Goal: Task Accomplishment & Management: Manage account settings

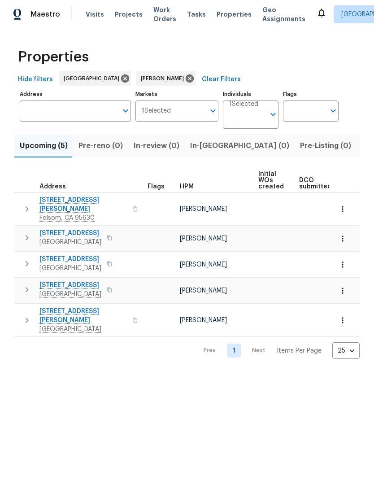
click at [249, 119] on input "Individuals" at bounding box center [247, 118] width 36 height 21
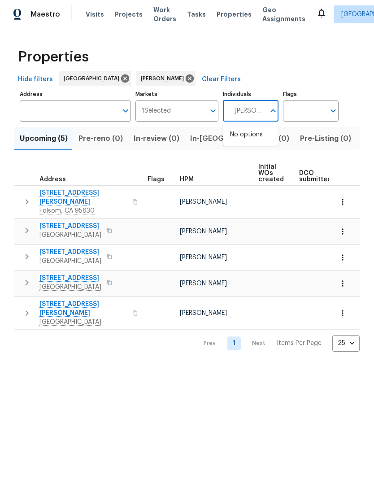
type input "[PERSON_NAME]"
click at [269, 136] on li "[PERSON_NAME]" at bounding box center [250, 139] width 41 height 19
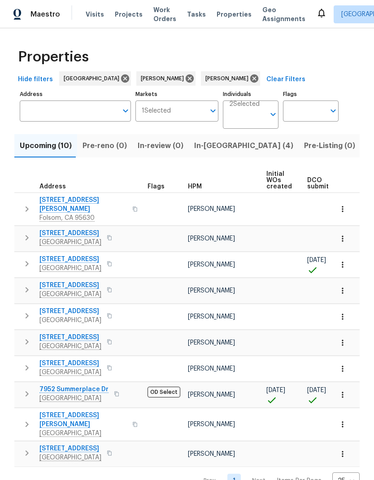
scroll to position [9, 0]
click at [219, 392] on span "[PERSON_NAME]" at bounding box center [211, 395] width 47 height 6
click at [98, 385] on span "7952 Summerplace Dr" at bounding box center [73, 389] width 69 height 9
click at [214, 141] on span "In-reno (4)" at bounding box center [243, 146] width 99 height 13
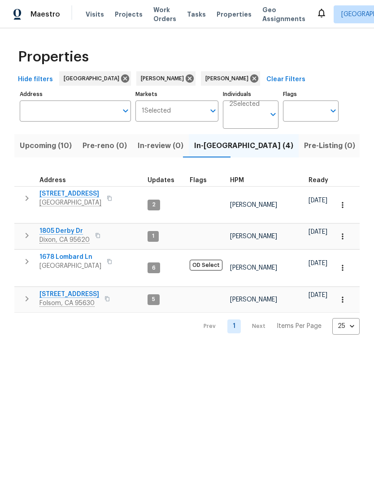
click at [74, 253] on span "1678 Lombard Ln" at bounding box center [70, 257] width 62 height 9
click at [69, 227] on span "1805 Derby Dr" at bounding box center [64, 231] width 50 height 9
click at [77, 195] on span "4612 Silvies Way" at bounding box center [70, 193] width 62 height 9
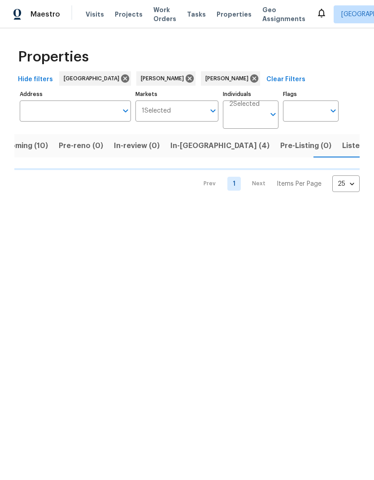
scroll to position [0, 25]
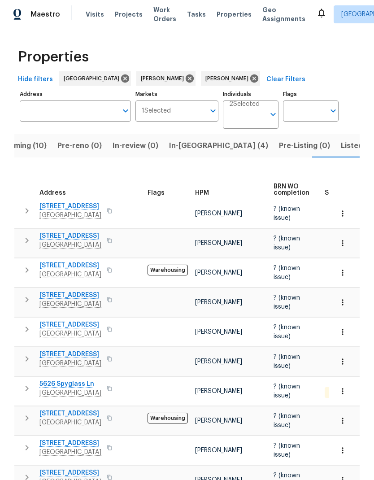
click at [26, 147] on span "Upcoming (10)" at bounding box center [21, 146] width 52 height 13
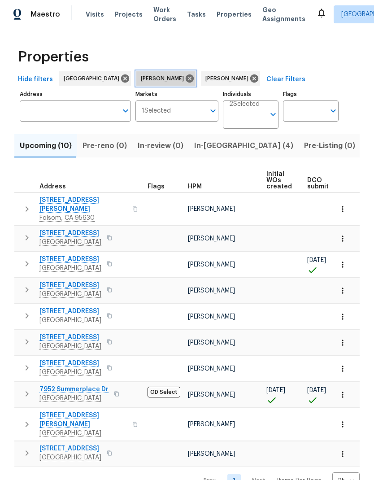
click at [186, 79] on icon at bounding box center [190, 78] width 8 height 8
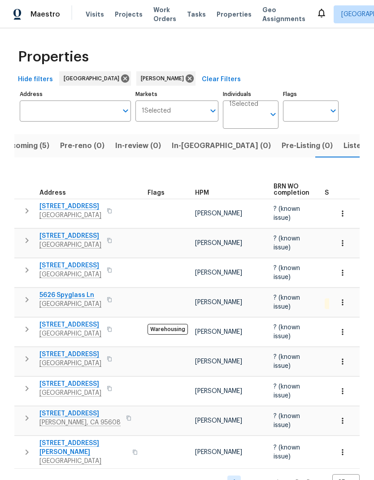
click at [83, 291] on span "5626 Spyglass Ln" at bounding box center [70, 295] width 62 height 9
click at [344, 140] on span "Listed (10)" at bounding box center [363, 146] width 38 height 13
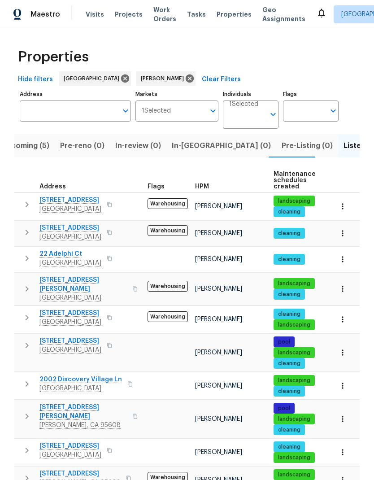
click at [88, 205] on span "Rancho Cordova, CA 95742" at bounding box center [70, 209] width 62 height 9
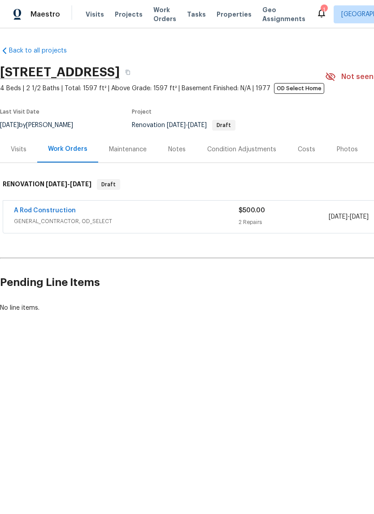
click at [203, 211] on div "A Rod Construction" at bounding box center [126, 211] width 225 height 11
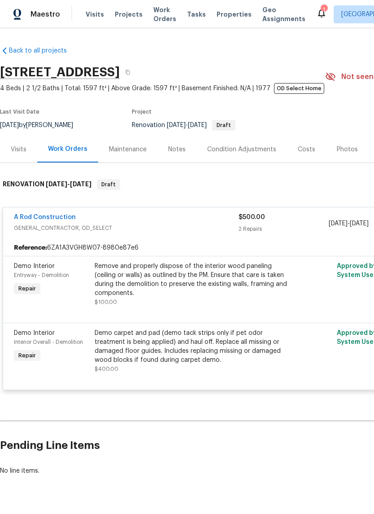
click at [306, 149] on div "Costs" at bounding box center [306, 149] width 17 height 9
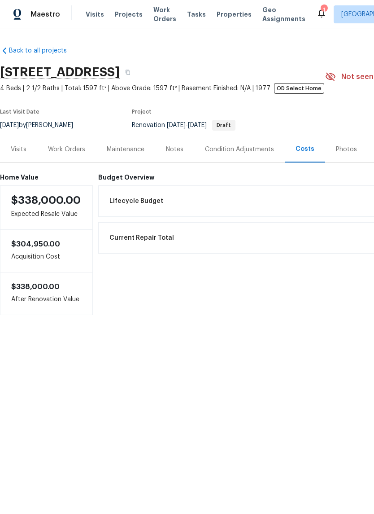
click at [25, 152] on div "Visits" at bounding box center [19, 149] width 16 height 9
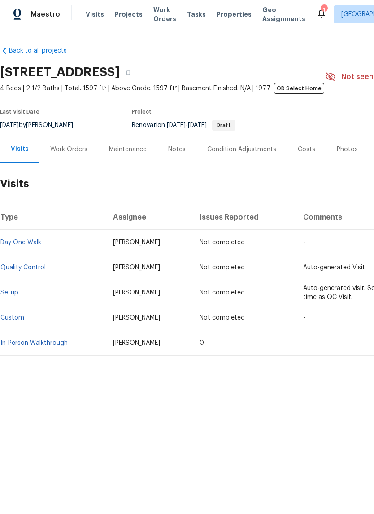
click at [59, 344] on link "In-Person Walkthrough" at bounding box center [33, 343] width 67 height 6
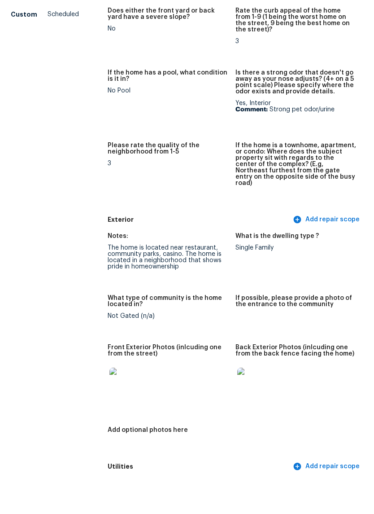
scroll to position [204, 0]
click at [127, 401] on img at bounding box center [123, 415] width 29 height 29
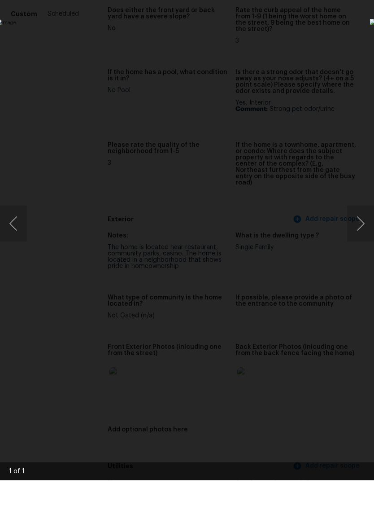
click at [362, 239] on button "Next image" at bounding box center [360, 257] width 27 height 36
click at [356, 239] on button "Next image" at bounding box center [360, 257] width 27 height 36
click at [293, 89] on img "Lightbox" at bounding box center [144, 256] width 297 height 408
click at [356, 72] on div "Lightbox" at bounding box center [187, 257] width 374 height 514
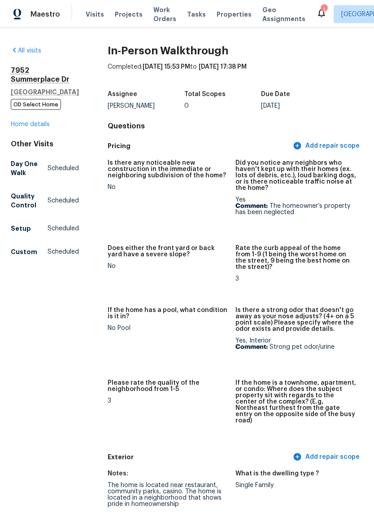
scroll to position [0, 0]
click at [37, 127] on link "Home details" at bounding box center [30, 124] width 39 height 6
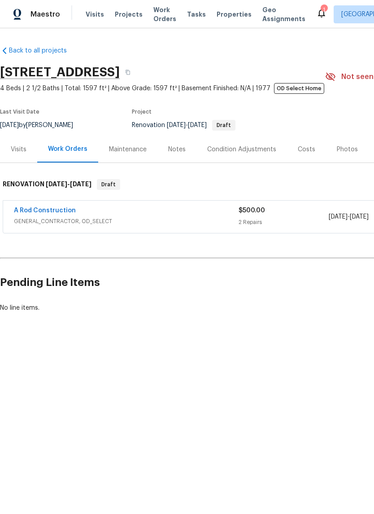
click at [310, 152] on div "Costs" at bounding box center [306, 149] width 17 height 9
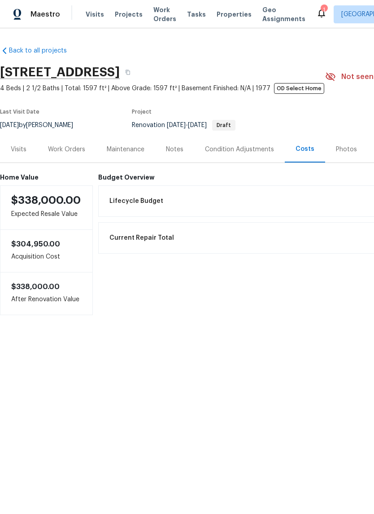
click at [19, 149] on div "Visits" at bounding box center [19, 149] width 16 height 9
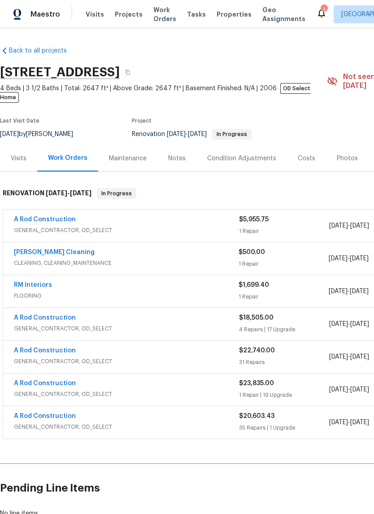
click at [112, 215] on div "A Rod Construction" at bounding box center [126, 220] width 225 height 11
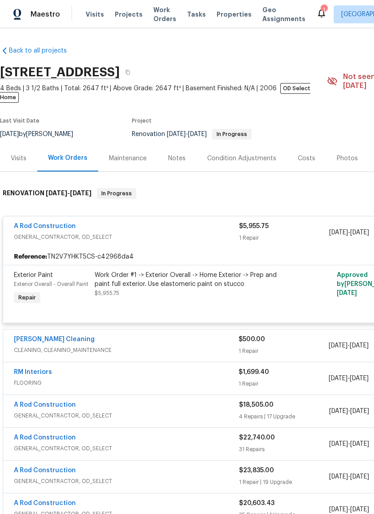
click at [228, 271] on div "Work Order #1 -> Exterior Overall -> Home Exterior -> Prep and paint full exter…" at bounding box center [193, 280] width 196 height 18
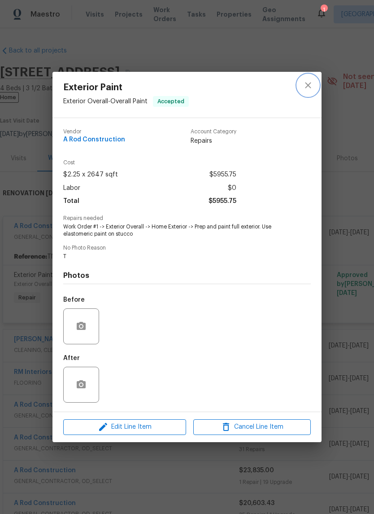
click at [304, 86] on icon "close" at bounding box center [308, 85] width 11 height 11
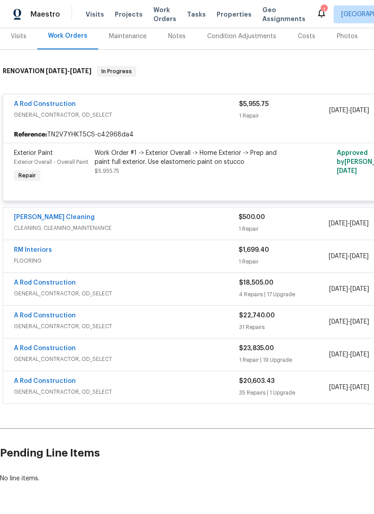
scroll to position [122, 0]
click at [195, 279] on div "A Rod Construction" at bounding box center [126, 284] width 225 height 11
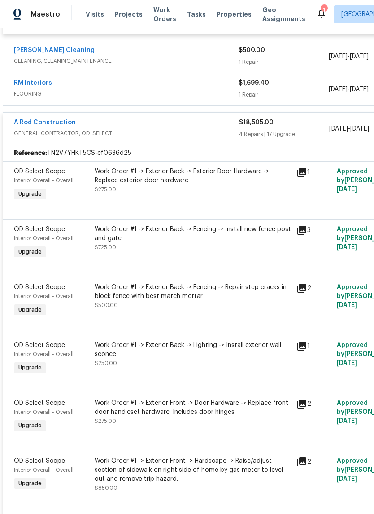
scroll to position [290, 0]
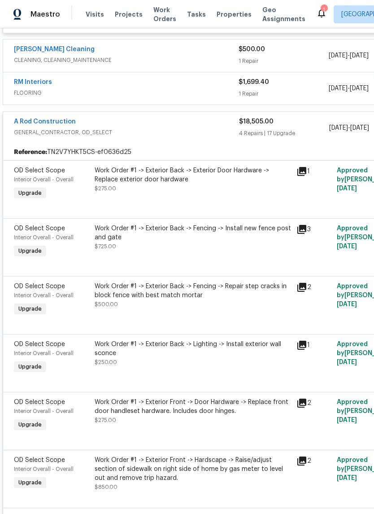
click at [303, 283] on icon at bounding box center [301, 287] width 9 height 9
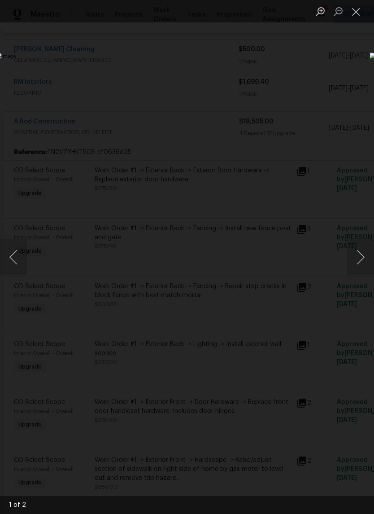
click at [360, 262] on button "Next image" at bounding box center [360, 257] width 27 height 36
click at [355, 262] on button "Next image" at bounding box center [360, 257] width 27 height 36
click at [361, 255] on button "Next image" at bounding box center [360, 257] width 27 height 36
click at [352, 262] on button "Next image" at bounding box center [360, 257] width 27 height 36
click at [356, 259] on button "Next image" at bounding box center [360, 257] width 27 height 36
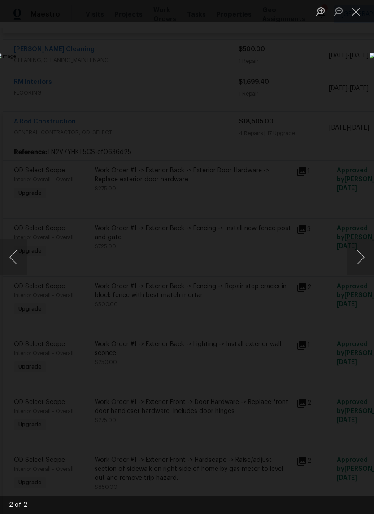
click at [360, 258] on button "Next image" at bounding box center [360, 257] width 27 height 36
click at [361, 15] on button "Close lightbox" at bounding box center [356, 12] width 18 height 16
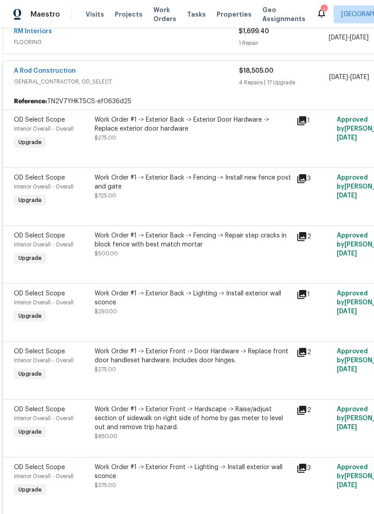
scroll to position [340, 0]
click at [303, 290] on icon at bounding box center [301, 294] width 9 height 9
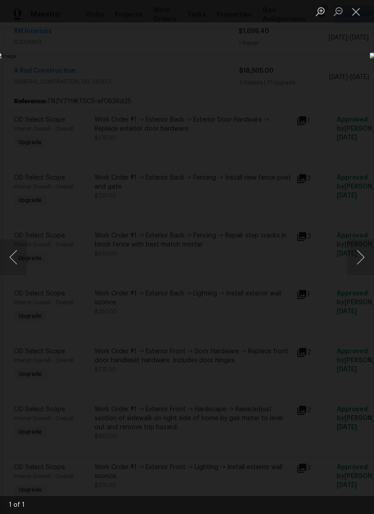
click at [362, 15] on button "Close lightbox" at bounding box center [356, 12] width 18 height 16
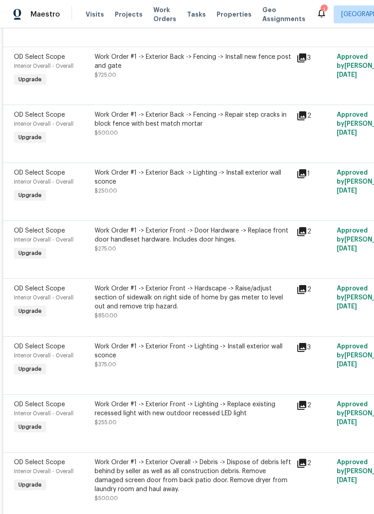
scroll to position [462, 0]
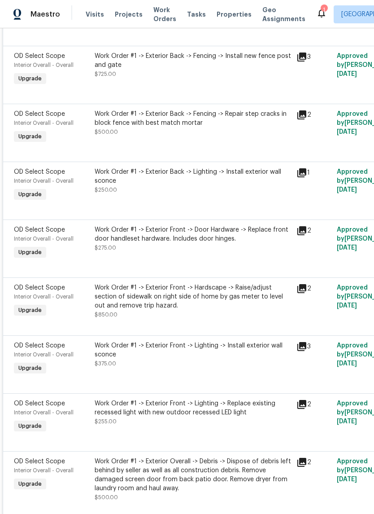
click at [301, 226] on icon at bounding box center [301, 230] width 9 height 9
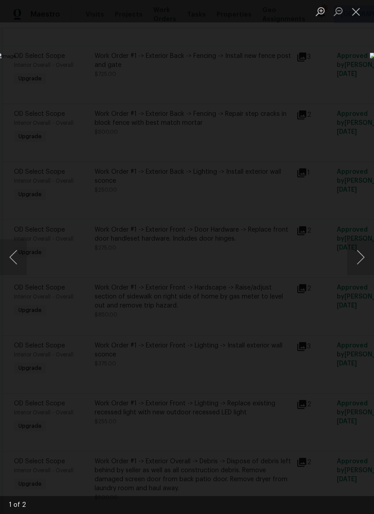
click at [356, 258] on button "Next image" at bounding box center [360, 257] width 27 height 36
click at [365, 259] on button "Next image" at bounding box center [360, 257] width 27 height 36
click at [361, 261] on button "Next image" at bounding box center [360, 257] width 27 height 36
click at [354, 16] on button "Close lightbox" at bounding box center [356, 12] width 18 height 16
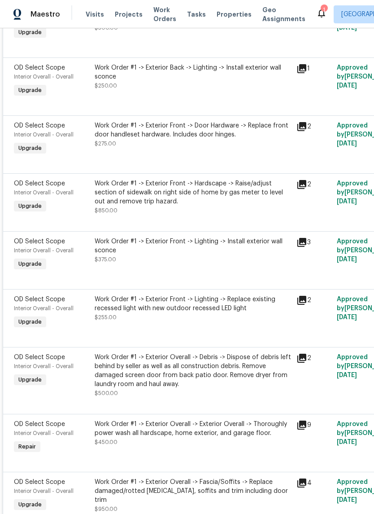
scroll to position [567, 0]
click at [305, 179] on icon at bounding box center [301, 183] width 9 height 9
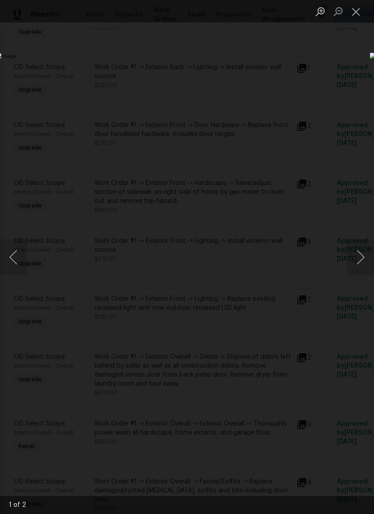
click at [362, 260] on button "Next image" at bounding box center [360, 257] width 27 height 36
click at [360, 258] on button "Next image" at bounding box center [360, 257] width 27 height 36
click at [359, 13] on button "Close lightbox" at bounding box center [356, 12] width 18 height 16
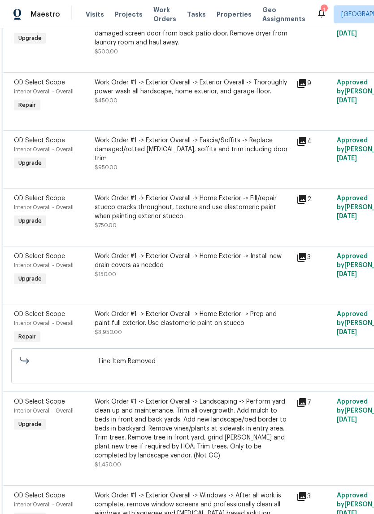
scroll to position [908, 0]
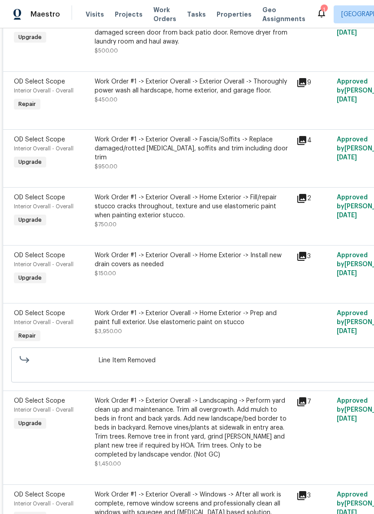
click at [305, 136] on icon at bounding box center [301, 140] width 9 height 9
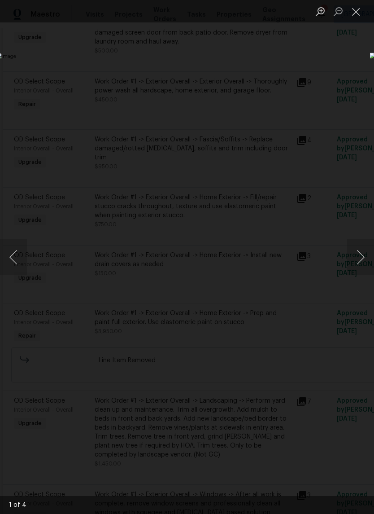
click at [354, 261] on button "Next image" at bounding box center [360, 257] width 27 height 36
click at [358, 260] on button "Next image" at bounding box center [360, 257] width 27 height 36
click at [355, 261] on button "Next image" at bounding box center [360, 257] width 27 height 36
click at [358, 259] on button "Next image" at bounding box center [360, 257] width 27 height 36
click at [361, 259] on button "Next image" at bounding box center [360, 257] width 27 height 36
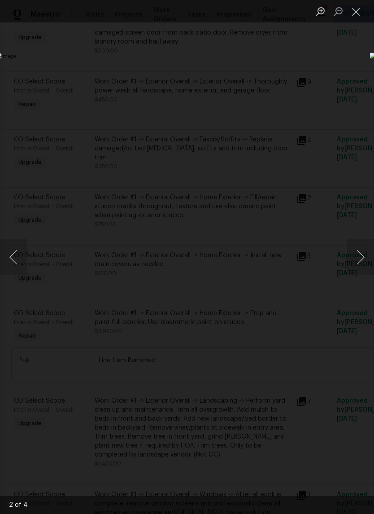
click at [357, 17] on button "Close lightbox" at bounding box center [356, 12] width 18 height 16
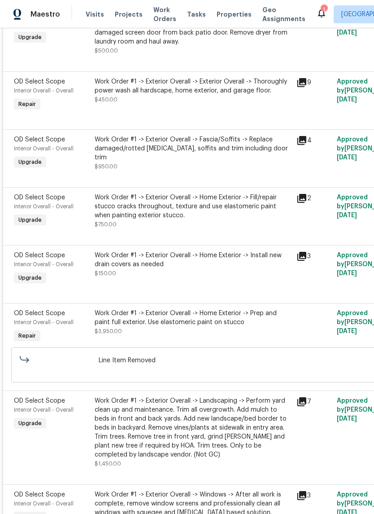
click at [304, 195] on icon at bounding box center [301, 198] width 9 height 9
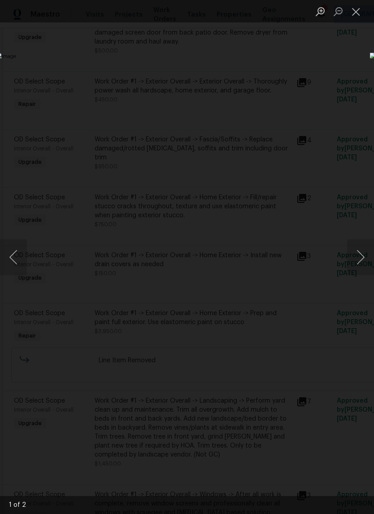
click at [361, 258] on button "Next image" at bounding box center [360, 257] width 27 height 36
click at [362, 17] on button "Close lightbox" at bounding box center [356, 12] width 18 height 16
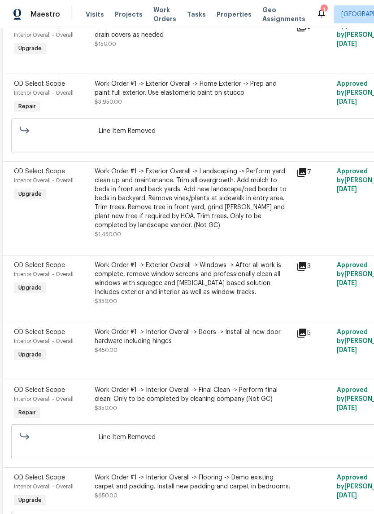
scroll to position [1138, 0]
click at [301, 174] on icon at bounding box center [301, 171] width 9 height 9
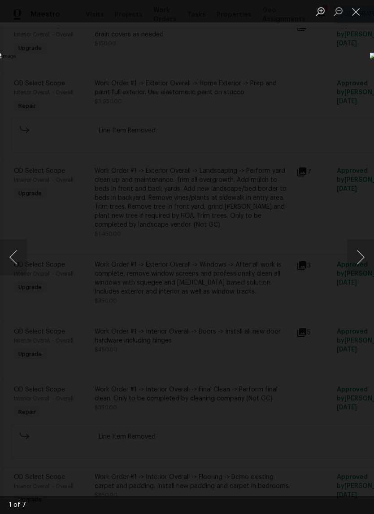
click at [354, 10] on button "Close lightbox" at bounding box center [356, 12] width 18 height 16
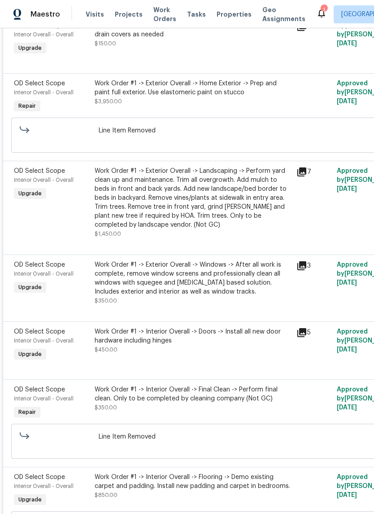
click at [305, 169] on icon at bounding box center [301, 171] width 9 height 9
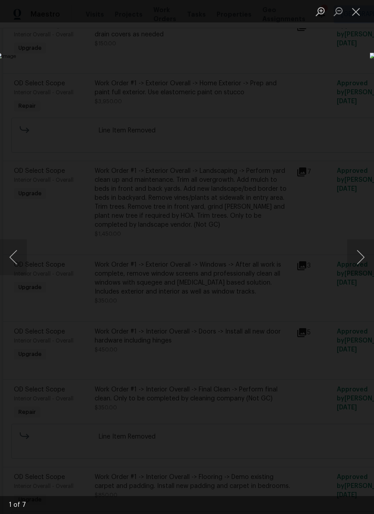
click at [357, 258] on button "Next image" at bounding box center [360, 257] width 27 height 36
click at [360, 258] on button "Next image" at bounding box center [360, 257] width 27 height 36
click at [363, 259] on button "Next image" at bounding box center [360, 257] width 27 height 36
click at [361, 260] on button "Next image" at bounding box center [360, 257] width 27 height 36
click at [356, 260] on button "Next image" at bounding box center [360, 257] width 27 height 36
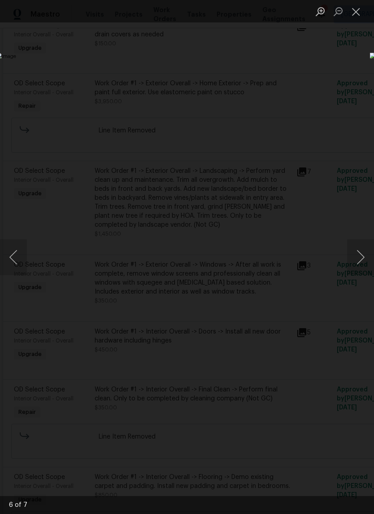
click at [358, 258] on button "Next image" at bounding box center [360, 257] width 27 height 36
click at [362, 258] on button "Next image" at bounding box center [360, 257] width 27 height 36
click at [364, 256] on button "Next image" at bounding box center [360, 257] width 27 height 36
click at [360, 260] on button "Next image" at bounding box center [360, 257] width 27 height 36
click at [357, 15] on button "Close lightbox" at bounding box center [356, 12] width 18 height 16
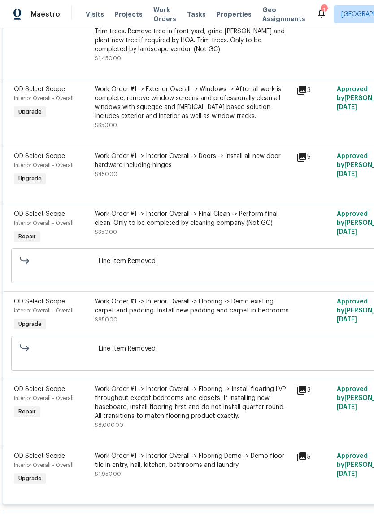
scroll to position [1314, 0]
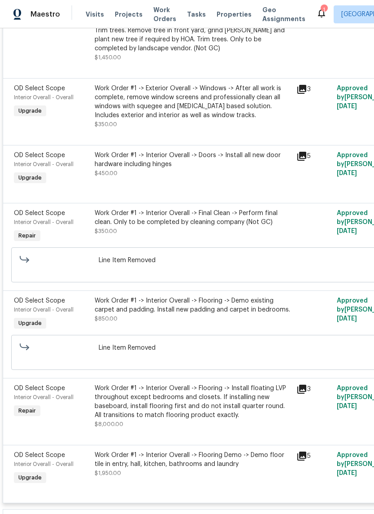
click at [305, 155] on icon at bounding box center [301, 156] width 9 height 9
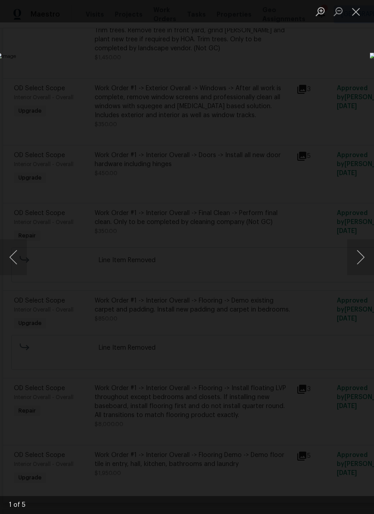
click at [364, 265] on button "Next image" at bounding box center [360, 257] width 27 height 36
click at [361, 266] on button "Next image" at bounding box center [360, 257] width 27 height 36
click at [360, 267] on button "Next image" at bounding box center [360, 257] width 27 height 36
click at [360, 266] on button "Next image" at bounding box center [360, 257] width 27 height 36
click at [359, 9] on button "Close lightbox" at bounding box center [356, 12] width 18 height 16
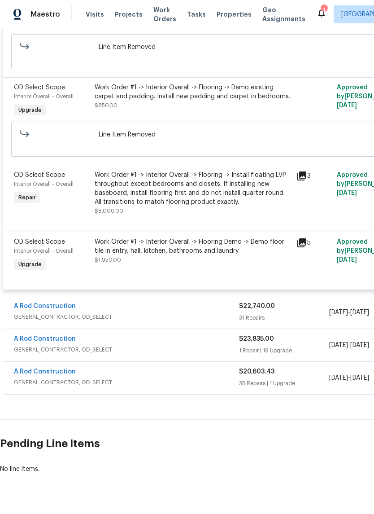
scroll to position [1527, 0]
click at [300, 178] on icon at bounding box center [301, 176] width 9 height 9
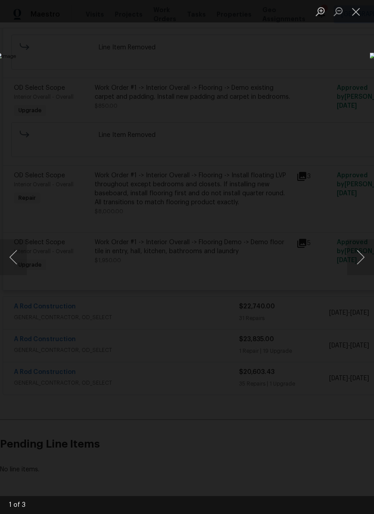
click at [361, 264] on button "Next image" at bounding box center [360, 257] width 27 height 36
click at [359, 260] on button "Next image" at bounding box center [360, 257] width 27 height 36
click at [361, 258] on button "Next image" at bounding box center [360, 257] width 27 height 36
click at [361, 257] on button "Next image" at bounding box center [360, 257] width 27 height 36
click at [360, 257] on button "Next image" at bounding box center [360, 257] width 27 height 36
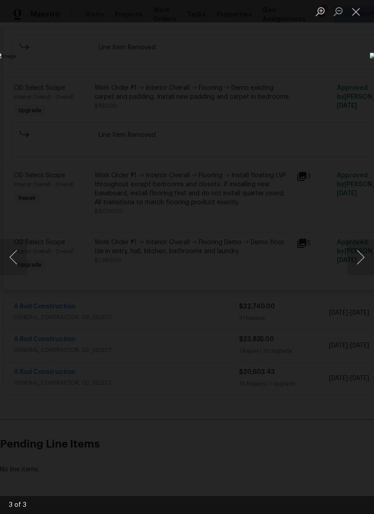
click at [362, 257] on button "Next image" at bounding box center [360, 257] width 27 height 36
click at [363, 256] on button "Next image" at bounding box center [360, 257] width 27 height 36
click at [363, 257] on button "Next image" at bounding box center [360, 257] width 27 height 36
click at [363, 6] on button "Close lightbox" at bounding box center [356, 12] width 18 height 16
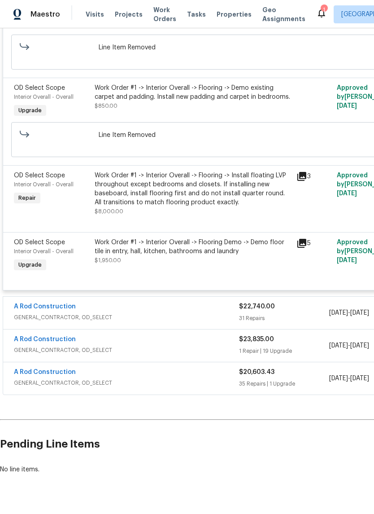
click at [240, 184] on div "Work Order #1 -> Interior Overall -> Flooring -> Install floating LVP throughou…" at bounding box center [193, 189] width 196 height 36
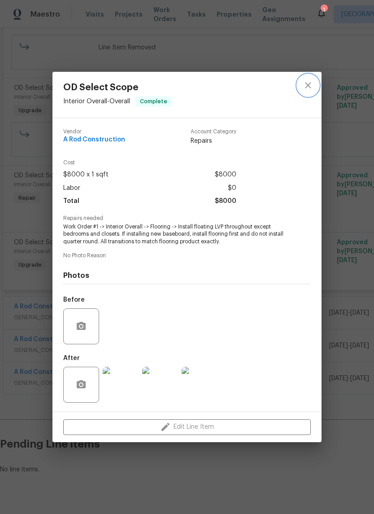
click at [309, 81] on icon "close" at bounding box center [308, 85] width 11 height 11
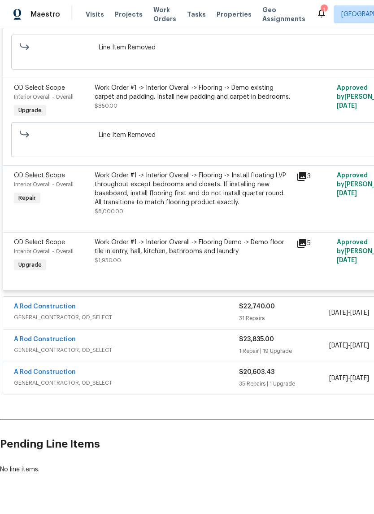
click at [302, 243] on icon at bounding box center [301, 243] width 9 height 9
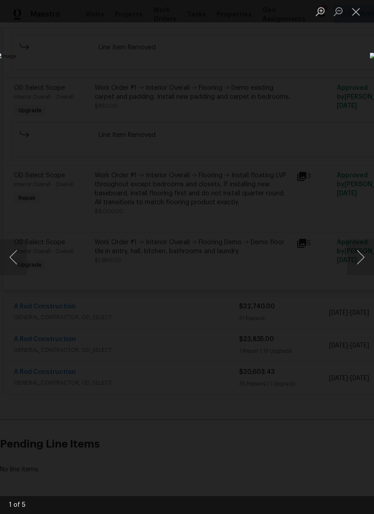
click at [358, 256] on button "Next image" at bounding box center [360, 257] width 27 height 36
click at [360, 256] on button "Next image" at bounding box center [360, 257] width 27 height 36
click at [353, 259] on button "Next image" at bounding box center [360, 257] width 27 height 36
click at [358, 257] on button "Next image" at bounding box center [360, 257] width 27 height 36
click at [358, 259] on button "Next image" at bounding box center [360, 257] width 27 height 36
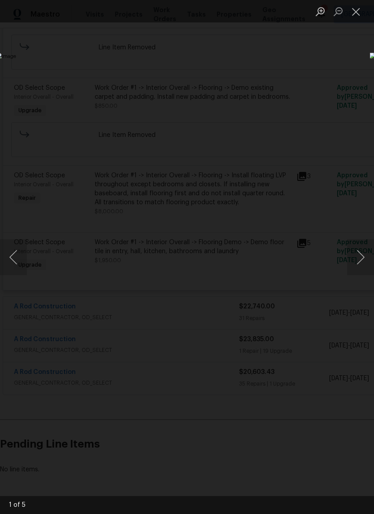
click at [361, 260] on button "Next image" at bounding box center [360, 257] width 27 height 36
click at [357, 7] on button "Close lightbox" at bounding box center [356, 12] width 18 height 16
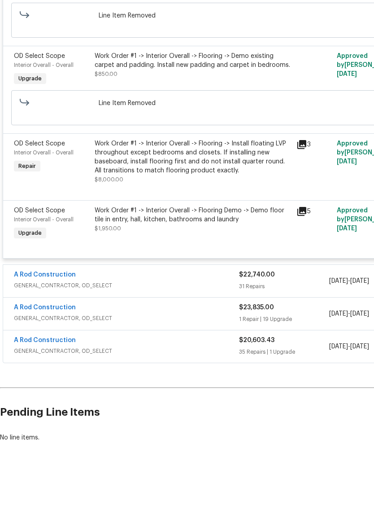
click at [304, 302] on div "$22,740.00" at bounding box center [284, 306] width 90 height 9
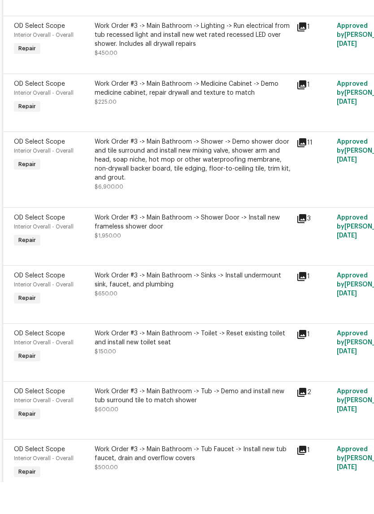
scroll to position [2925, 0]
click at [303, 170] on icon at bounding box center [301, 174] width 9 height 9
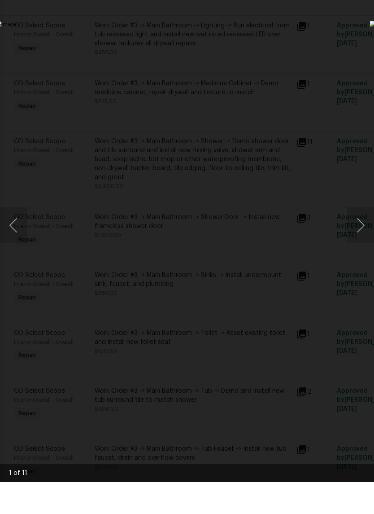
click at [358, 239] on button "Next image" at bounding box center [360, 257] width 27 height 36
click at [354, 239] on button "Next image" at bounding box center [360, 257] width 27 height 36
click at [368, 239] on button "Next image" at bounding box center [360, 257] width 27 height 36
click at [359, 239] on button "Next image" at bounding box center [360, 257] width 27 height 36
click at [356, 239] on button "Next image" at bounding box center [360, 257] width 27 height 36
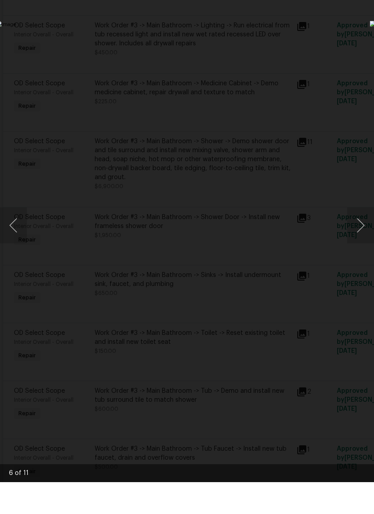
click at [362, 239] on button "Next image" at bounding box center [360, 257] width 27 height 36
click at [360, 239] on button "Next image" at bounding box center [360, 257] width 27 height 36
click at [363, 239] on button "Next image" at bounding box center [360, 257] width 27 height 36
click at [361, 239] on button "Next image" at bounding box center [360, 257] width 27 height 36
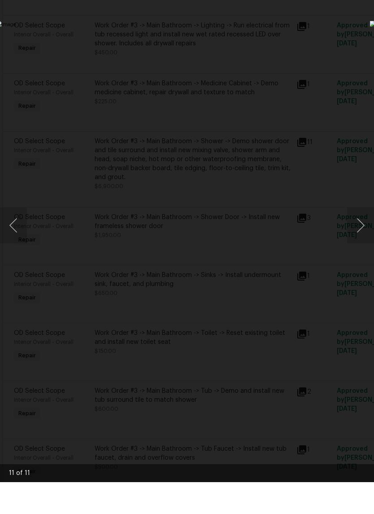
click at [358, 239] on button "Next image" at bounding box center [360, 257] width 27 height 36
click at [361, 239] on button "Next image" at bounding box center [360, 257] width 27 height 36
click at [293, 61] on img "Lightbox" at bounding box center [144, 256] width 297 height 408
click at [293, 56] on img "Lightbox" at bounding box center [144, 256] width 297 height 408
click at [293, 102] on img "Lightbox" at bounding box center [144, 256] width 297 height 408
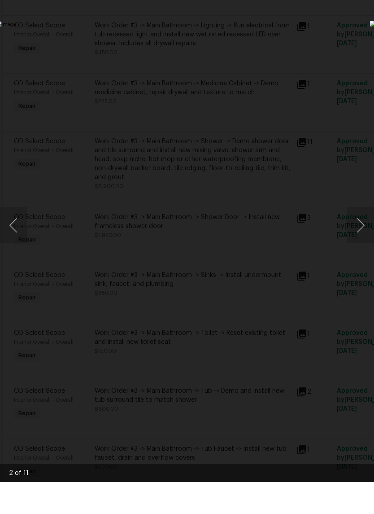
click at [293, 52] on img "Lightbox" at bounding box center [144, 256] width 297 height 408
click at [20, 239] on button "Previous image" at bounding box center [13, 257] width 27 height 36
click at [293, 52] on img "Lightbox" at bounding box center [144, 256] width 297 height 408
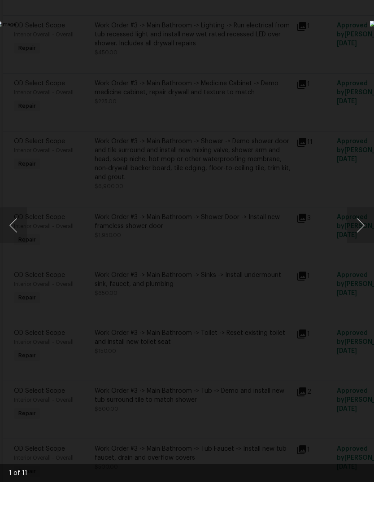
click at [293, 52] on img "Lightbox" at bounding box center [144, 256] width 297 height 408
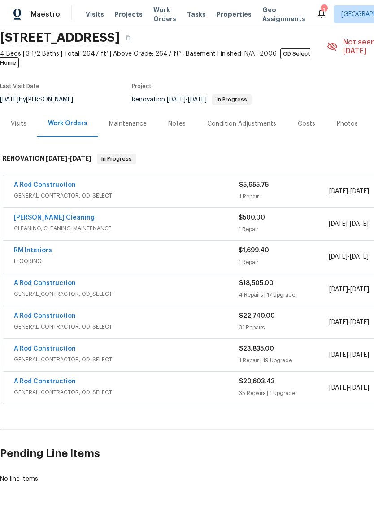
scroll to position [34, 0]
click at [280, 279] on div "$18,505.00" at bounding box center [284, 283] width 90 height 9
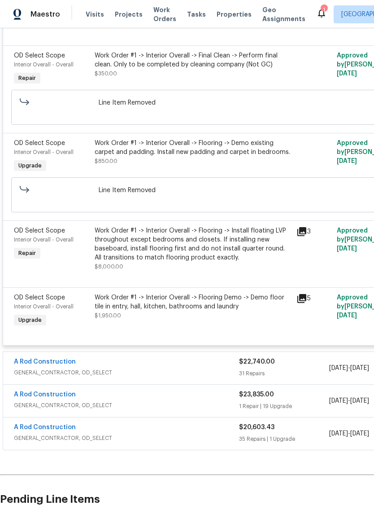
scroll to position [1385, 0]
click at [220, 366] on div "A Rod Construction" at bounding box center [126, 362] width 225 height 11
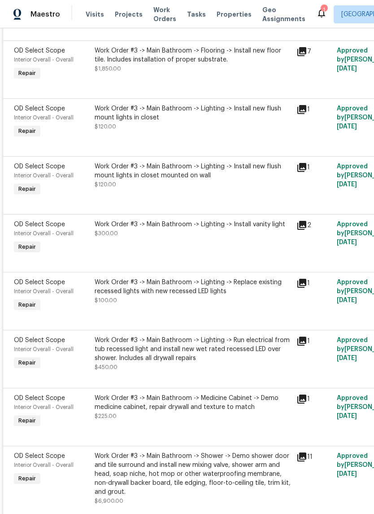
scroll to position [0, 0]
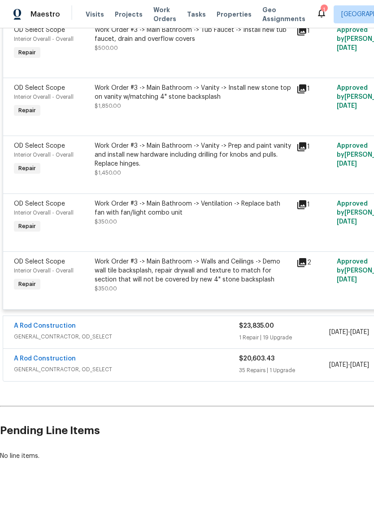
click at [293, 342] on div "1 Repair | 19 Upgrade" at bounding box center [284, 337] width 90 height 9
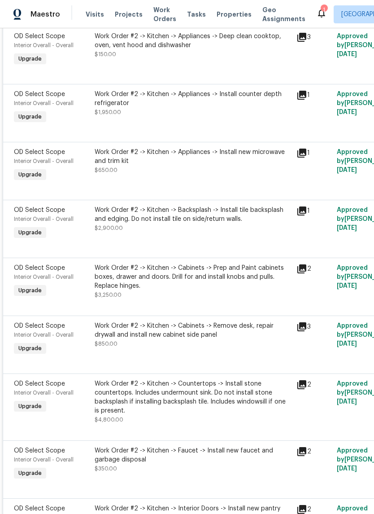
click at [305, 216] on icon at bounding box center [302, 210] width 11 height 11
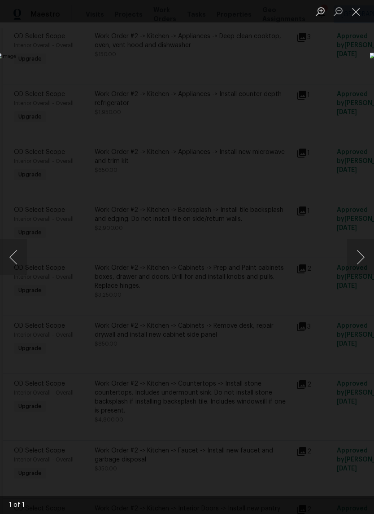
click at [361, 264] on button "Next image" at bounding box center [360, 257] width 27 height 36
click at [360, 262] on button "Next image" at bounding box center [360, 257] width 27 height 36
click at [358, 263] on button "Next image" at bounding box center [360, 257] width 27 height 36
click at [353, 256] on button "Next image" at bounding box center [360, 257] width 27 height 36
click at [355, 258] on button "Next image" at bounding box center [360, 257] width 27 height 36
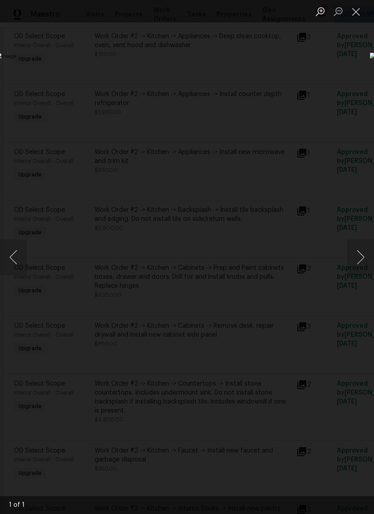
click at [357, 17] on button "Close lightbox" at bounding box center [356, 12] width 18 height 16
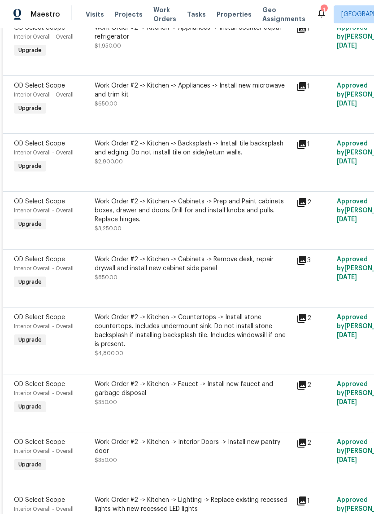
scroll to position [4216, 0]
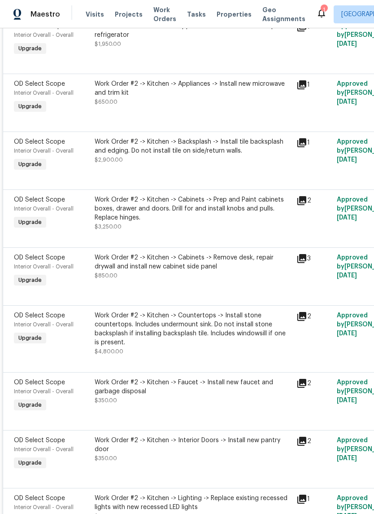
click at [302, 205] on icon at bounding box center [301, 200] width 9 height 9
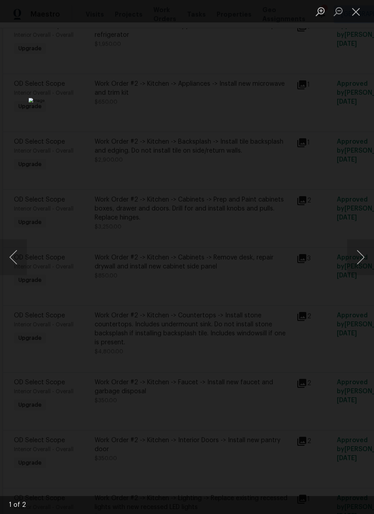
click at [355, 13] on button "Close lightbox" at bounding box center [356, 12] width 18 height 16
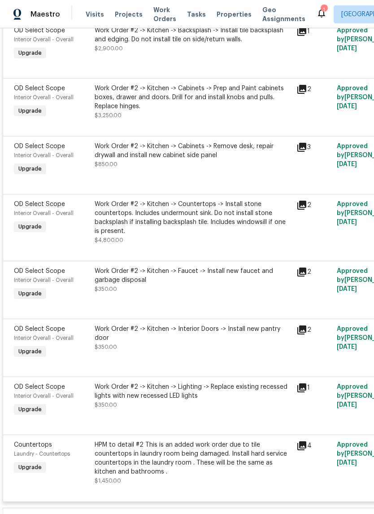
scroll to position [4328, 0]
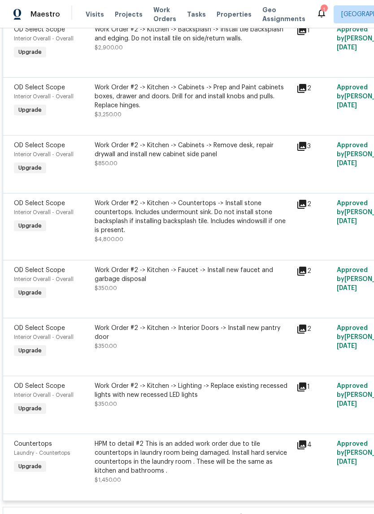
click at [302, 209] on icon at bounding box center [301, 204] width 9 height 9
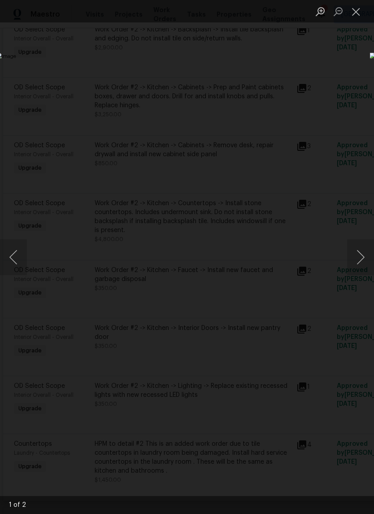
click at [355, 259] on button "Next image" at bounding box center [360, 257] width 27 height 36
click at [360, 257] on button "Next image" at bounding box center [360, 257] width 27 height 36
click at [354, 10] on button "Close lightbox" at bounding box center [356, 12] width 18 height 16
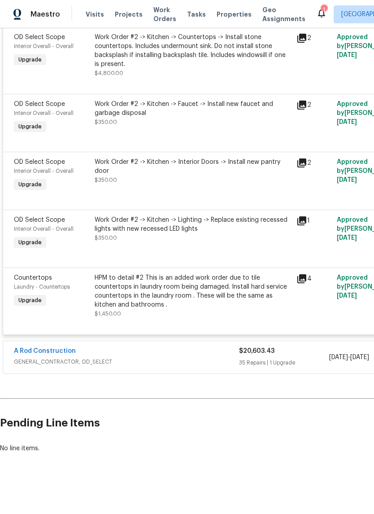
scroll to position [4496, 0]
click at [303, 284] on icon at bounding box center [302, 278] width 11 height 11
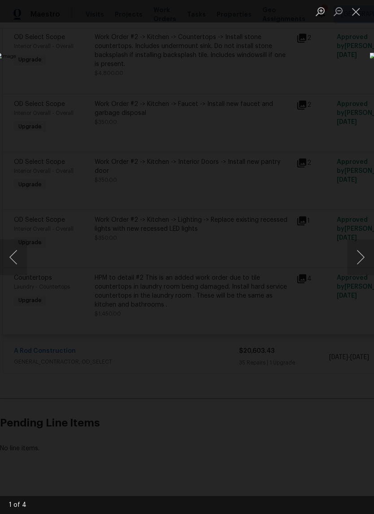
click at [359, 255] on button "Next image" at bounding box center [360, 257] width 27 height 36
click at [355, 251] on button "Next image" at bounding box center [360, 257] width 27 height 36
click at [354, 258] on button "Next image" at bounding box center [360, 257] width 27 height 36
click at [352, 262] on button "Next image" at bounding box center [360, 257] width 27 height 36
click at [353, 259] on button "Next image" at bounding box center [360, 257] width 27 height 36
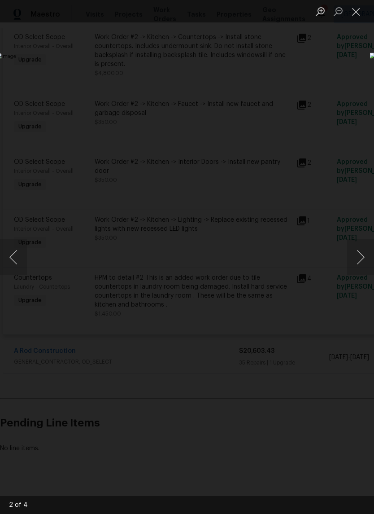
click at [359, 16] on button "Close lightbox" at bounding box center [356, 12] width 18 height 16
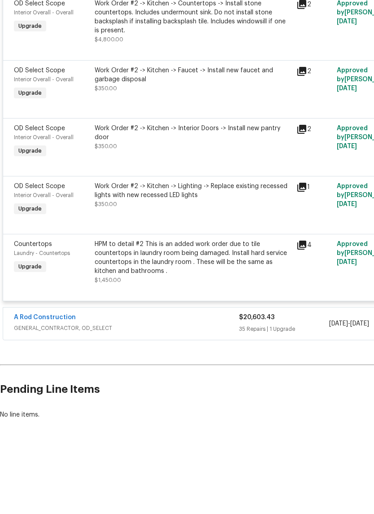
scroll to position [22, 0]
click at [213, 346] on div "A Rod Construction" at bounding box center [126, 351] width 225 height 11
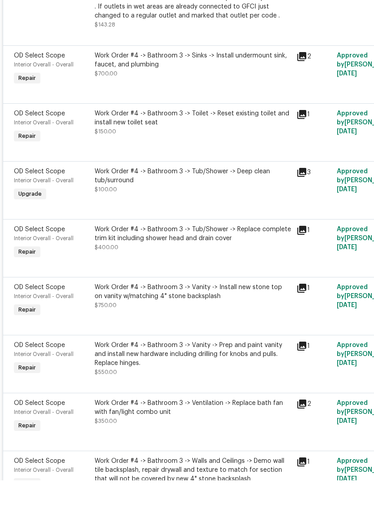
scroll to position [4948, 0]
click at [303, 201] on icon at bounding box center [301, 205] width 9 height 9
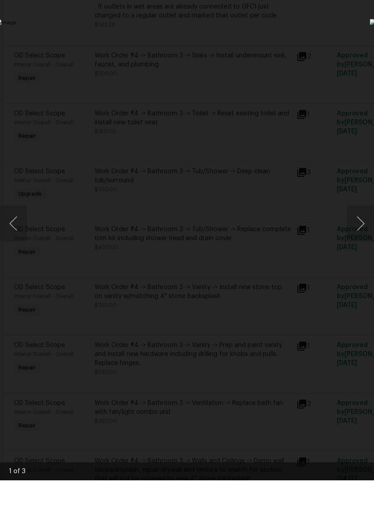
click at [354, 239] on button "Next image" at bounding box center [360, 257] width 27 height 36
click at [357, 239] on button "Next image" at bounding box center [360, 257] width 27 height 36
click at [361, 239] on button "Next image" at bounding box center [360, 257] width 27 height 36
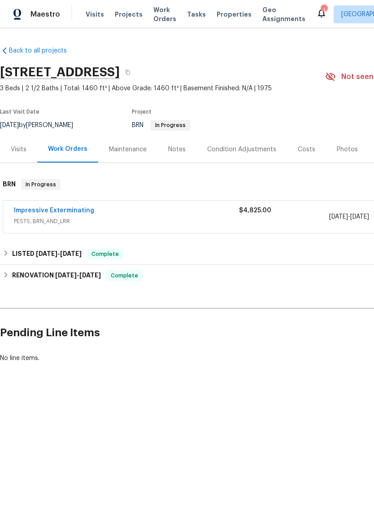
click at [144, 212] on div "Impressive Exterminating" at bounding box center [126, 211] width 225 height 11
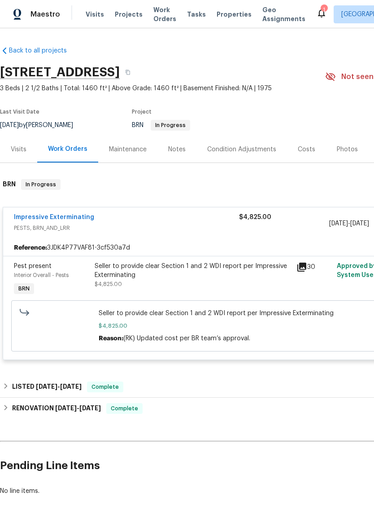
click at [307, 266] on icon at bounding box center [302, 267] width 11 height 11
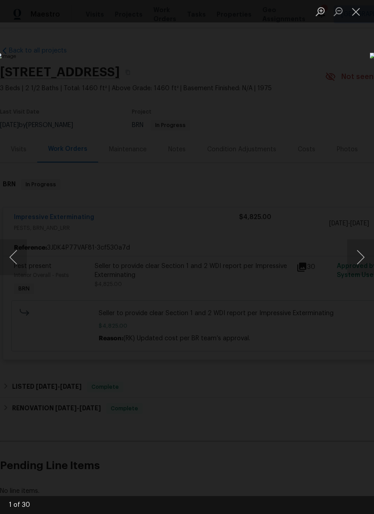
click at [358, 260] on button "Next image" at bounding box center [360, 257] width 27 height 36
click at [362, 263] on button "Next image" at bounding box center [360, 257] width 27 height 36
click at [360, 259] on button "Next image" at bounding box center [360, 257] width 27 height 36
click at [359, 254] on button "Next image" at bounding box center [360, 257] width 27 height 36
click at [357, 257] on button "Next image" at bounding box center [360, 257] width 27 height 36
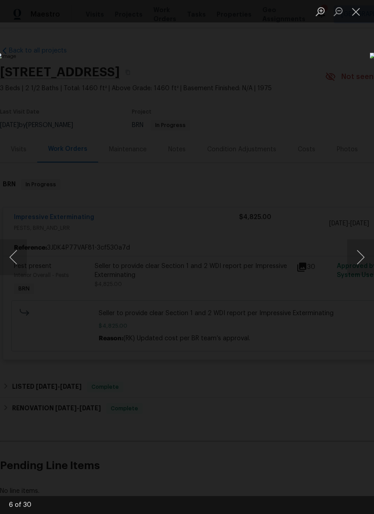
click at [358, 257] on button "Next image" at bounding box center [360, 257] width 27 height 36
click at [358, 258] on button "Next image" at bounding box center [360, 257] width 27 height 36
click at [362, 256] on button "Next image" at bounding box center [360, 257] width 27 height 36
click at [364, 254] on button "Next image" at bounding box center [360, 257] width 27 height 36
click at [362, 255] on button "Next image" at bounding box center [360, 257] width 27 height 36
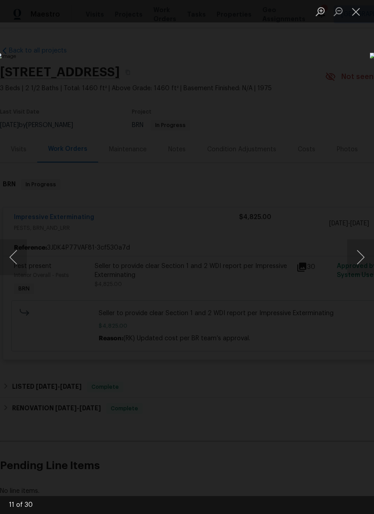
click at [363, 255] on button "Next image" at bounding box center [360, 257] width 27 height 36
click at [364, 255] on button "Next image" at bounding box center [360, 257] width 27 height 36
click at [364, 253] on button "Next image" at bounding box center [360, 257] width 27 height 36
click at [362, 262] on button "Next image" at bounding box center [360, 257] width 27 height 36
click at [359, 262] on button "Next image" at bounding box center [360, 257] width 27 height 36
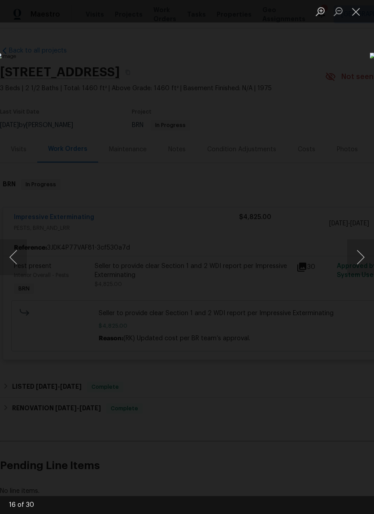
click at [362, 260] on button "Next image" at bounding box center [360, 257] width 27 height 36
click at [363, 257] on button "Next image" at bounding box center [360, 257] width 27 height 36
click at [363, 254] on button "Next image" at bounding box center [360, 257] width 27 height 36
click at [359, 260] on button "Next image" at bounding box center [360, 257] width 27 height 36
click at [358, 260] on button "Next image" at bounding box center [360, 257] width 27 height 36
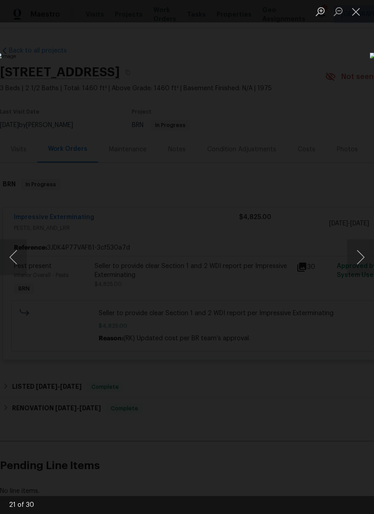
click at [362, 258] on button "Next image" at bounding box center [360, 257] width 27 height 36
click at [363, 256] on button "Next image" at bounding box center [360, 257] width 27 height 36
click at [360, 255] on button "Next image" at bounding box center [360, 257] width 27 height 36
click at [363, 259] on button "Next image" at bounding box center [360, 257] width 27 height 36
click at [363, 257] on button "Next image" at bounding box center [360, 257] width 27 height 36
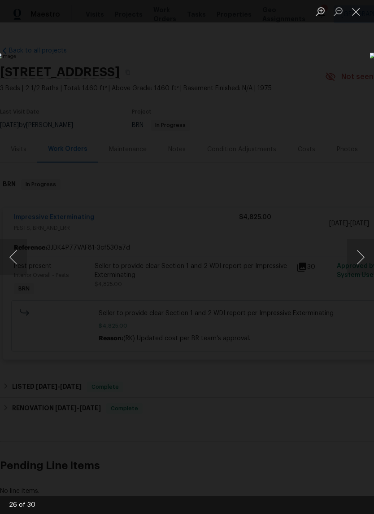
click at [363, 253] on button "Next image" at bounding box center [360, 257] width 27 height 36
click at [363, 260] on button "Next image" at bounding box center [360, 257] width 27 height 36
click at [363, 256] on button "Next image" at bounding box center [360, 257] width 27 height 36
click at [364, 258] on button "Next image" at bounding box center [360, 257] width 27 height 36
click at [362, 258] on button "Next image" at bounding box center [360, 257] width 27 height 36
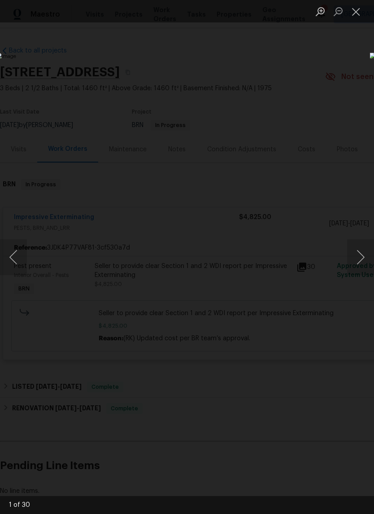
click at [362, 259] on button "Next image" at bounding box center [360, 257] width 27 height 36
click at [359, 11] on button "Close lightbox" at bounding box center [356, 12] width 18 height 16
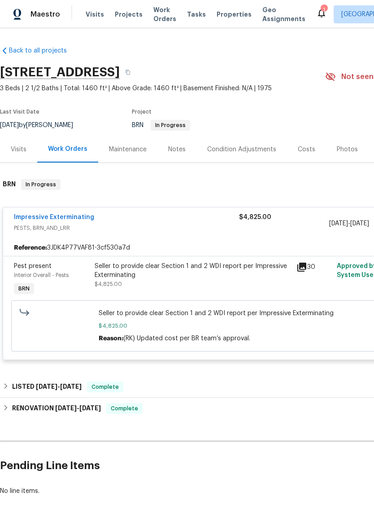
click at [310, 147] on div "Costs" at bounding box center [306, 149] width 17 height 9
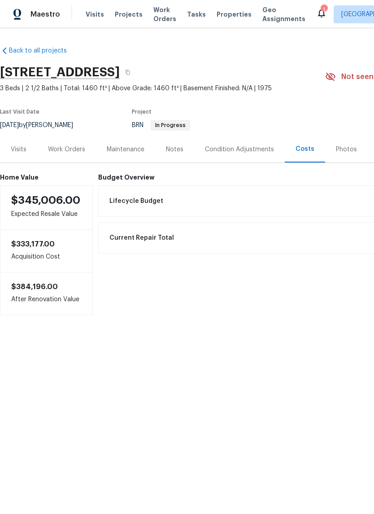
click at [75, 151] on div "Work Orders" at bounding box center [66, 149] width 37 height 9
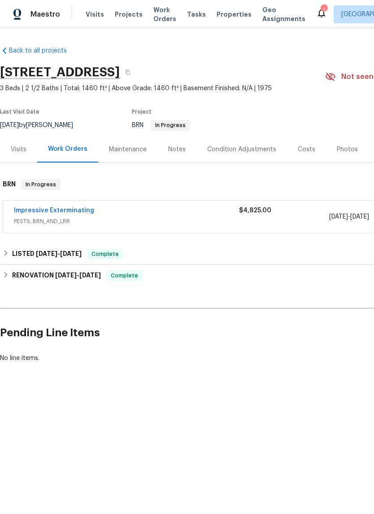
click at [61, 213] on link "Impressive Exterminating" at bounding box center [54, 210] width 80 height 6
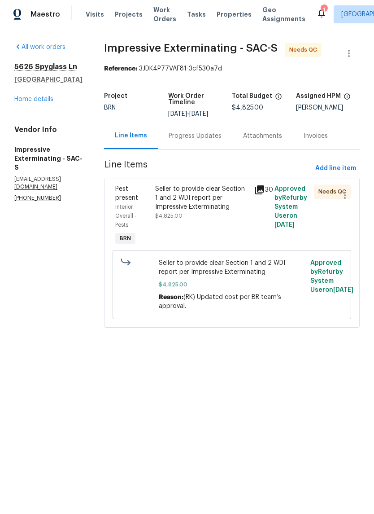
click at [217, 133] on div "Progress Updates" at bounding box center [195, 135] width 53 height 9
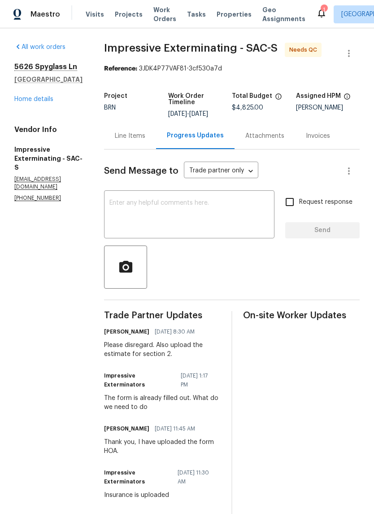
click at [43, 102] on link "Home details" at bounding box center [33, 99] width 39 height 6
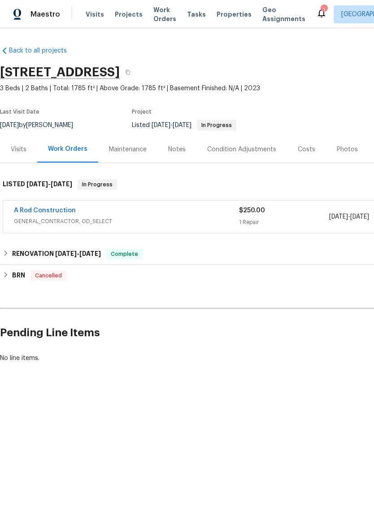
click at [194, 216] on div "A Rod Construction" at bounding box center [126, 211] width 225 height 11
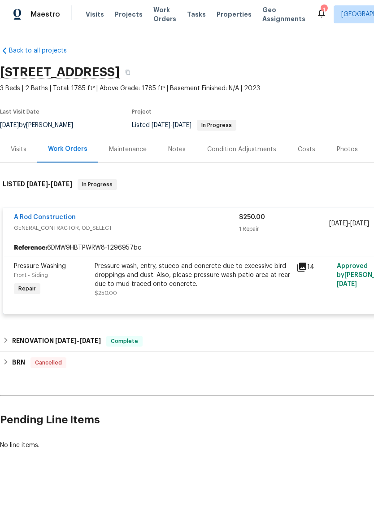
click at [78, 223] on div "A Rod Construction" at bounding box center [126, 218] width 225 height 11
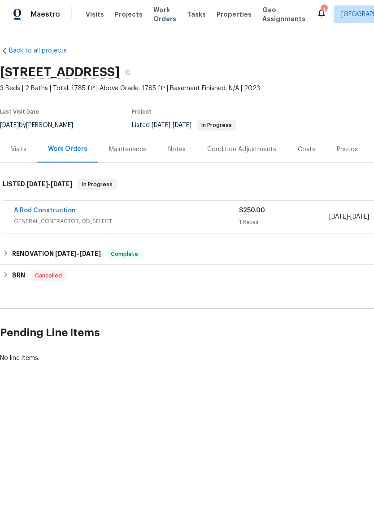
click at [124, 214] on div "A Rod Construction" at bounding box center [126, 211] width 225 height 11
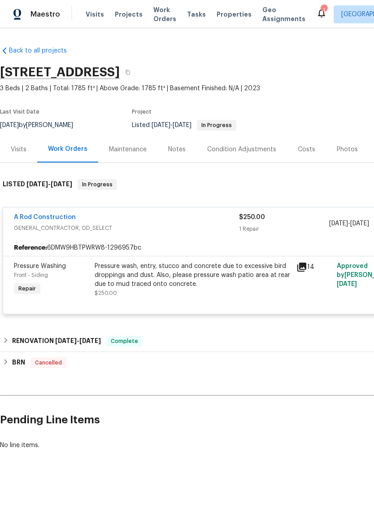
click at [197, 273] on div "Pressure wash, entry, stucco and concrete due to excessive bird droppings and d…" at bounding box center [193, 275] width 196 height 27
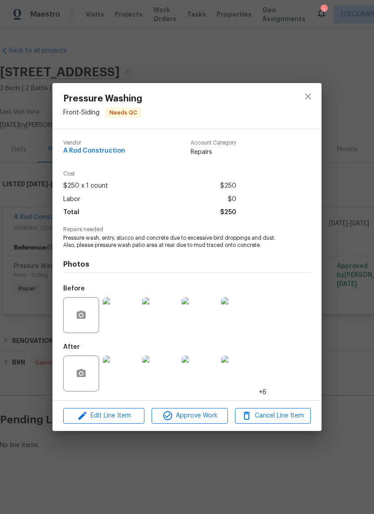
click at [124, 376] on img at bounding box center [121, 373] width 36 height 36
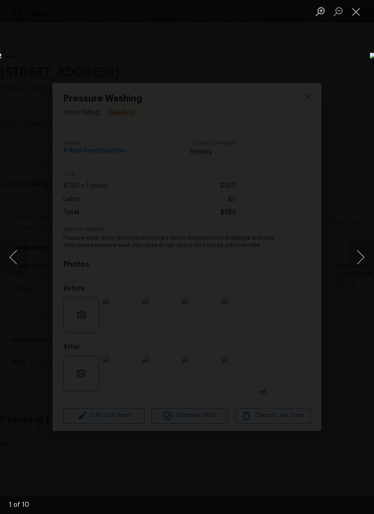
click at [358, 259] on button "Next image" at bounding box center [360, 257] width 27 height 36
click at [358, 263] on button "Next image" at bounding box center [360, 257] width 27 height 36
click at [358, 259] on button "Next image" at bounding box center [360, 257] width 27 height 36
click at [363, 260] on button "Next image" at bounding box center [360, 257] width 27 height 36
click at [359, 258] on button "Next image" at bounding box center [360, 257] width 27 height 36
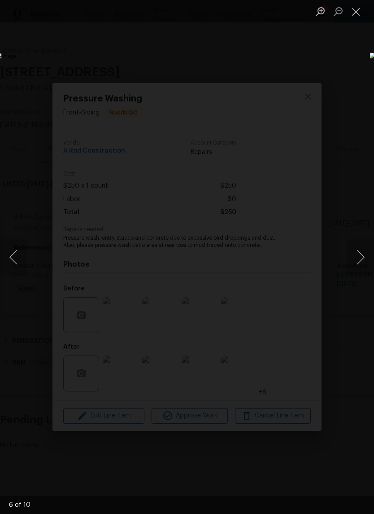
click at [364, 253] on button "Next image" at bounding box center [360, 257] width 27 height 36
click at [361, 256] on button "Next image" at bounding box center [360, 257] width 27 height 36
click at [362, 256] on button "Next image" at bounding box center [360, 257] width 27 height 36
click at [363, 257] on button "Next image" at bounding box center [360, 257] width 27 height 36
click at [362, 256] on button "Next image" at bounding box center [360, 257] width 27 height 36
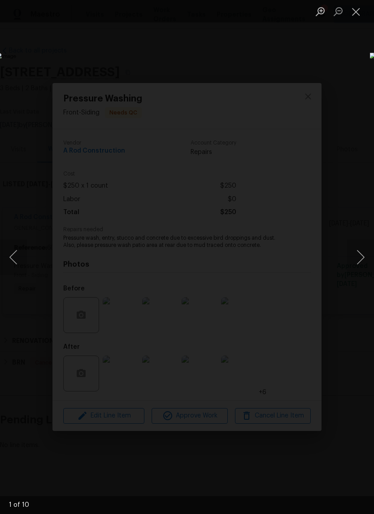
click at [364, 255] on button "Next image" at bounding box center [360, 257] width 27 height 36
click at [361, 9] on button "Close lightbox" at bounding box center [356, 12] width 18 height 16
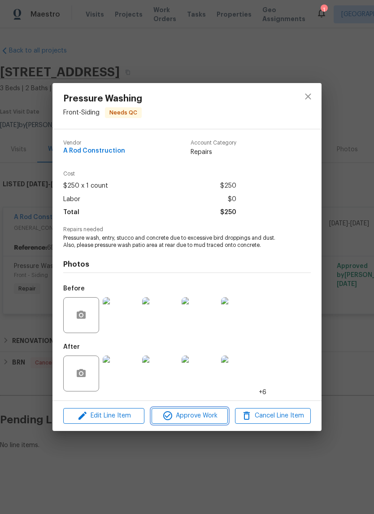
click at [204, 415] on span "Approve Work" at bounding box center [189, 415] width 70 height 11
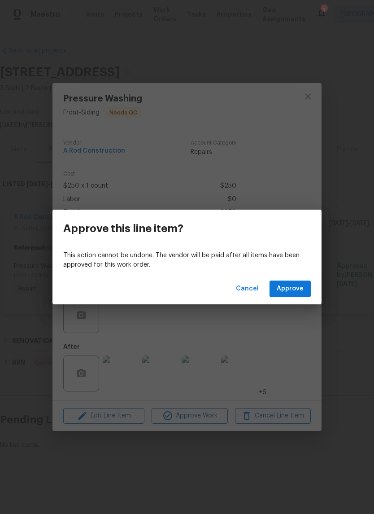
click at [297, 274] on div "Cancel Approve" at bounding box center [186, 288] width 269 height 31
click at [296, 274] on div "Cancel Approve" at bounding box center [186, 288] width 269 height 31
click at [302, 288] on span "Approve" at bounding box center [290, 288] width 27 height 11
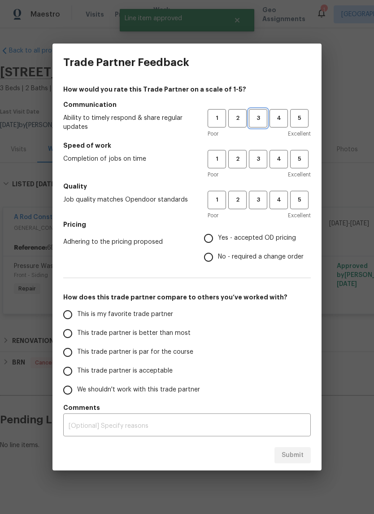
click at [265, 113] on span "3" at bounding box center [258, 118] width 17 height 10
click at [266, 161] on span "3" at bounding box center [258, 159] width 17 height 10
click at [262, 209] on button "3" at bounding box center [258, 200] width 18 height 18
click at [210, 239] on input "Yes - accepted OD pricing" at bounding box center [208, 238] width 19 height 19
radio input "true"
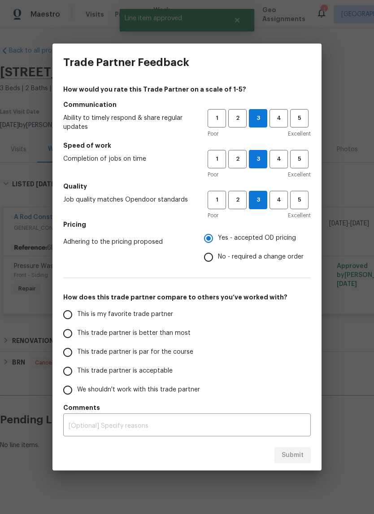
click at [73, 336] on input "This trade partner is better than most" at bounding box center [67, 333] width 19 height 19
click at [300, 455] on span "Submit" at bounding box center [293, 455] width 22 height 11
radio input "true"
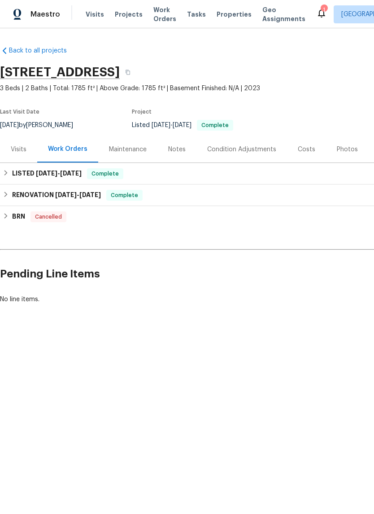
click at [177, 146] on div "Notes" at bounding box center [176, 149] width 17 height 9
